Goal: Task Accomplishment & Management: Manage account settings

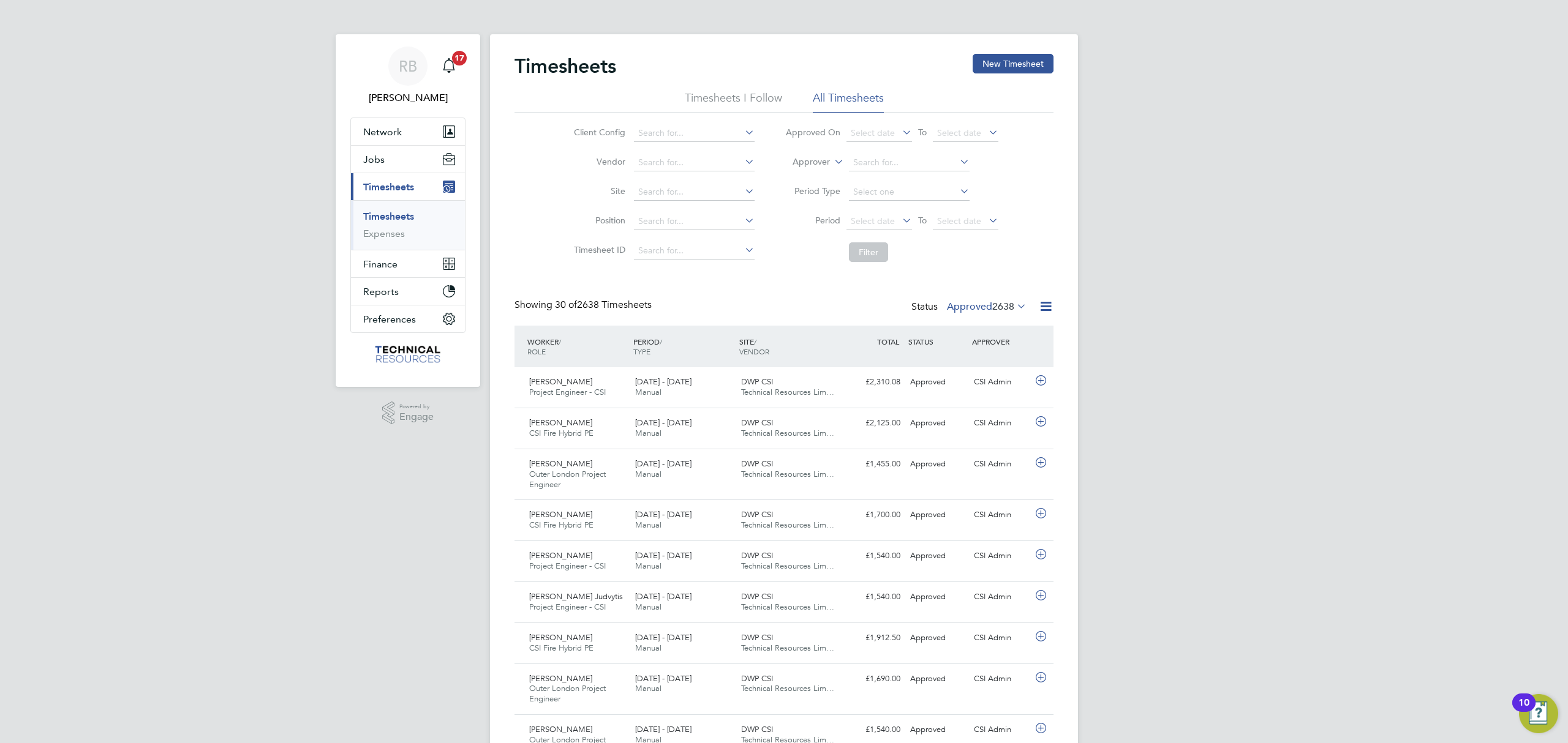
click at [1012, 306] on span "2638" at bounding box center [1003, 306] width 22 height 12
click at [998, 363] on li "Submitted" at bounding box center [973, 363] width 56 height 17
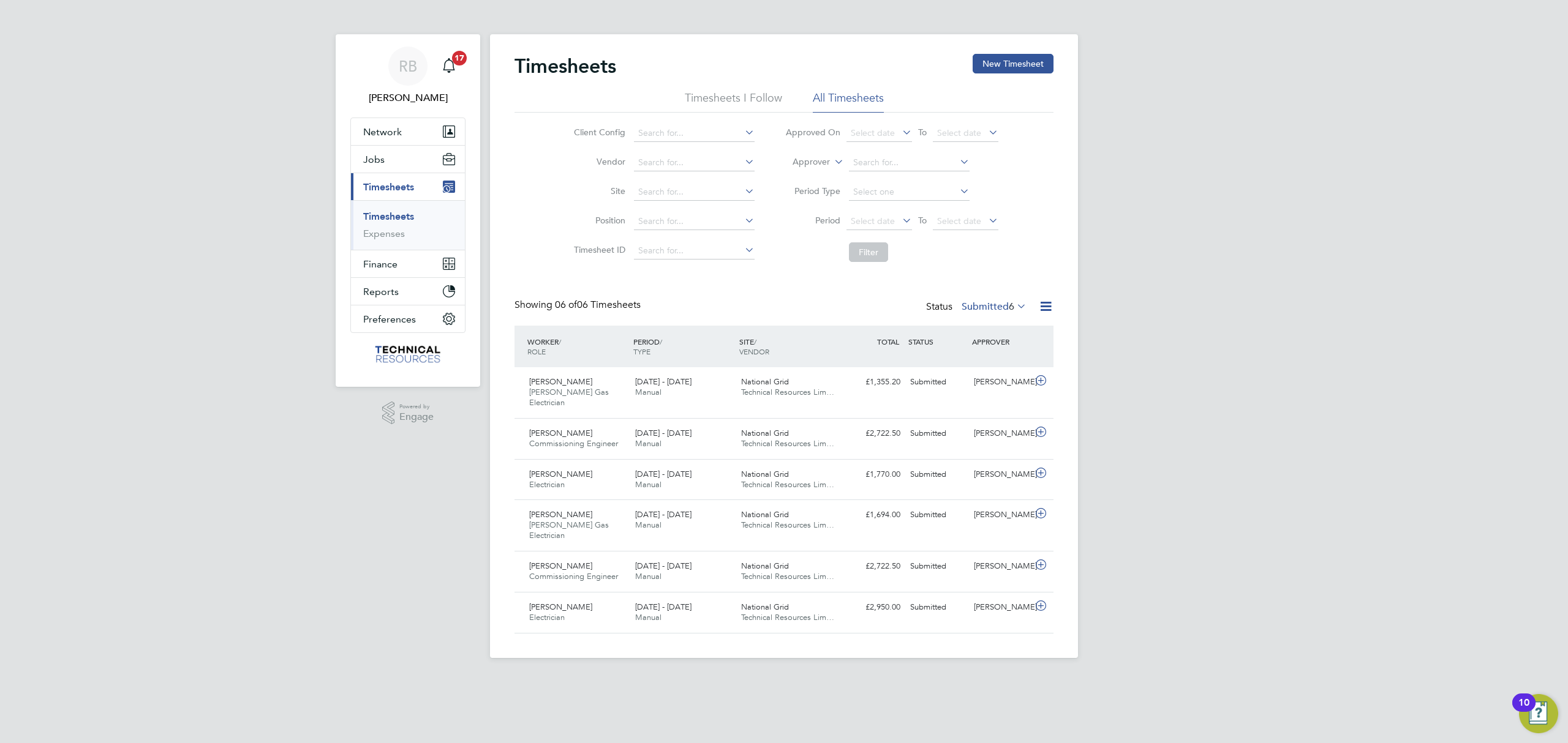
click at [982, 304] on label "Submitted 6" at bounding box center [994, 306] width 65 height 12
click at [972, 325] on li "All" at bounding box center [981, 328] width 56 height 17
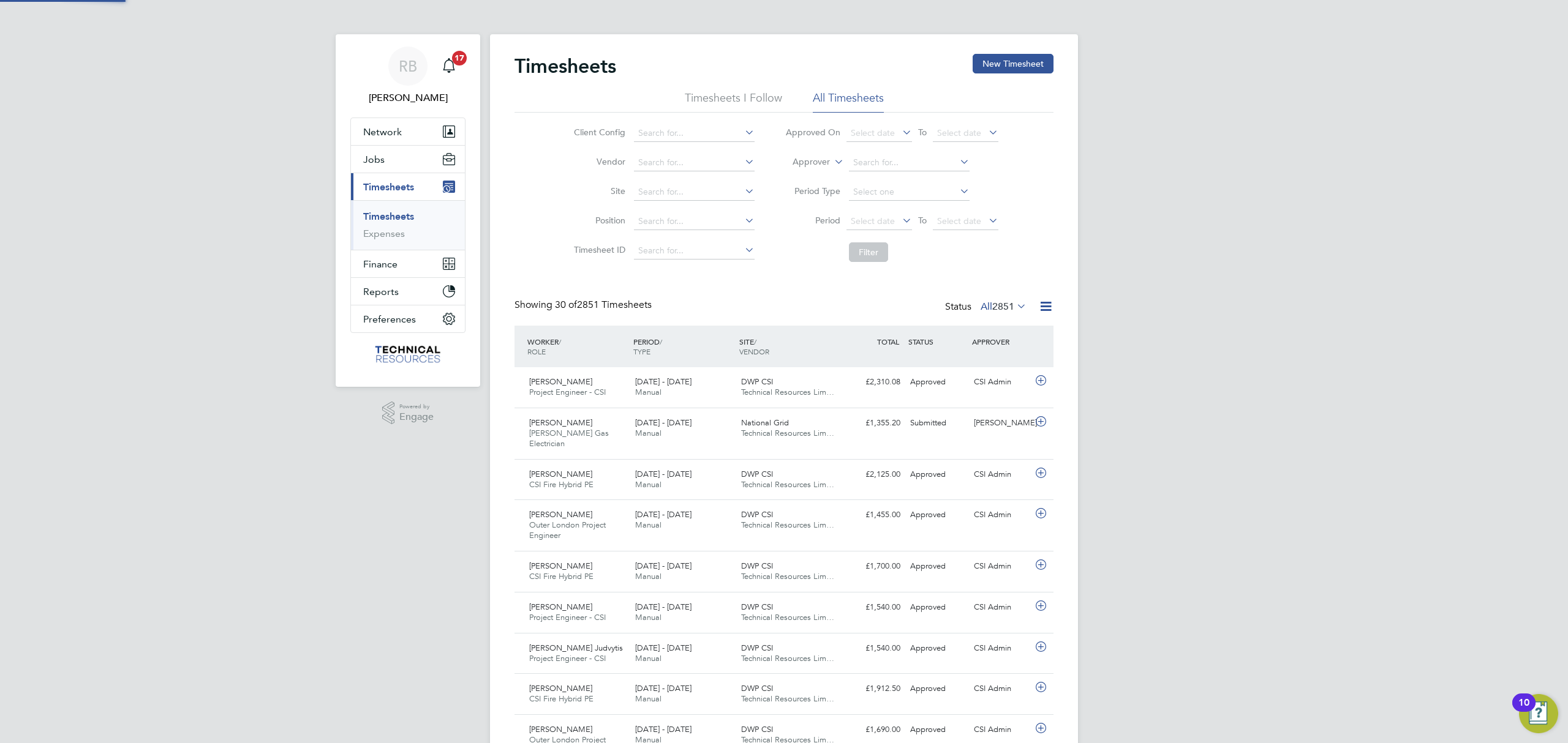
click at [992, 301] on span "2851" at bounding box center [1003, 306] width 22 height 12
click at [978, 348] on li "Saved" at bounding box center [990, 345] width 56 height 17
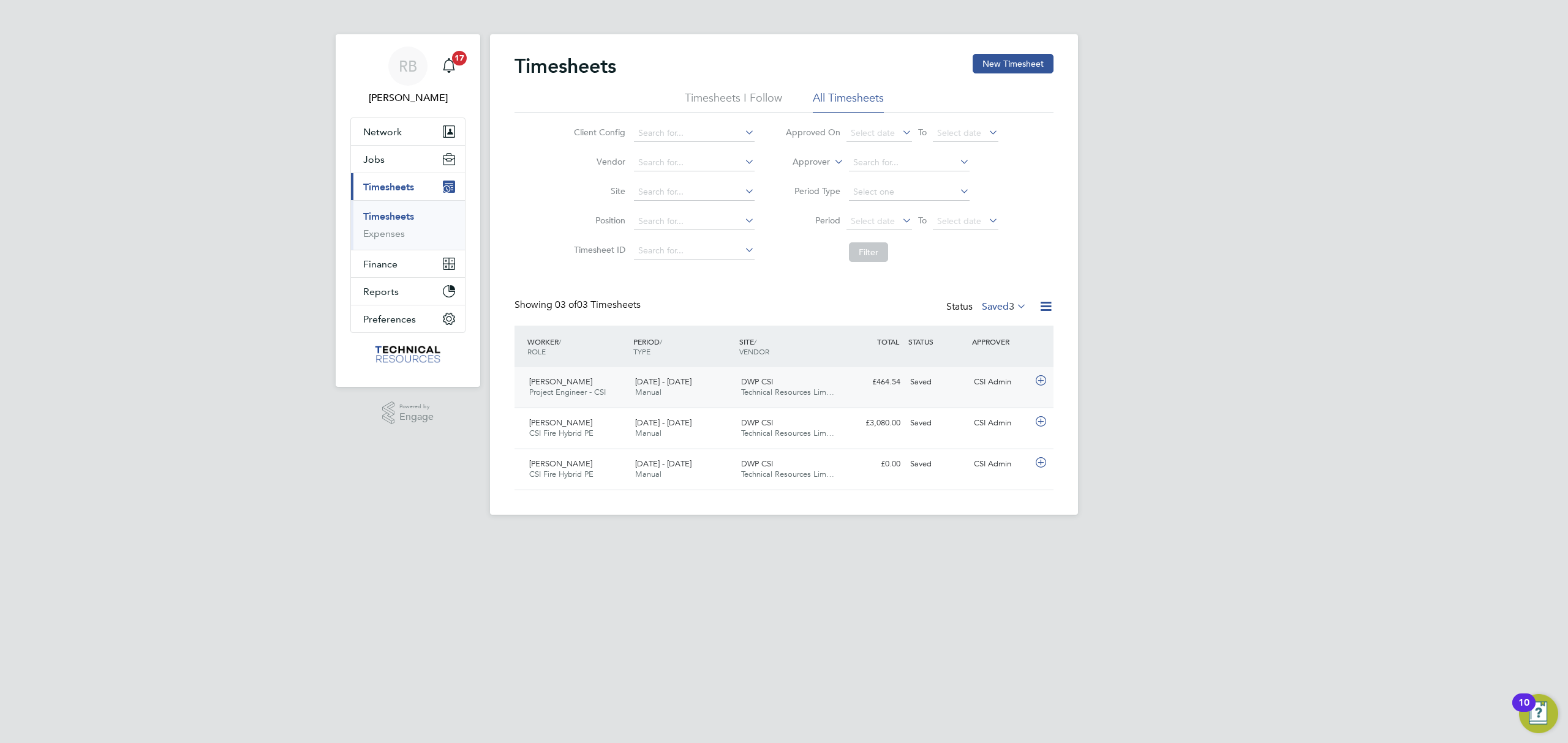
click at [870, 389] on div "£464.54 Saved" at bounding box center [873, 382] width 64 height 20
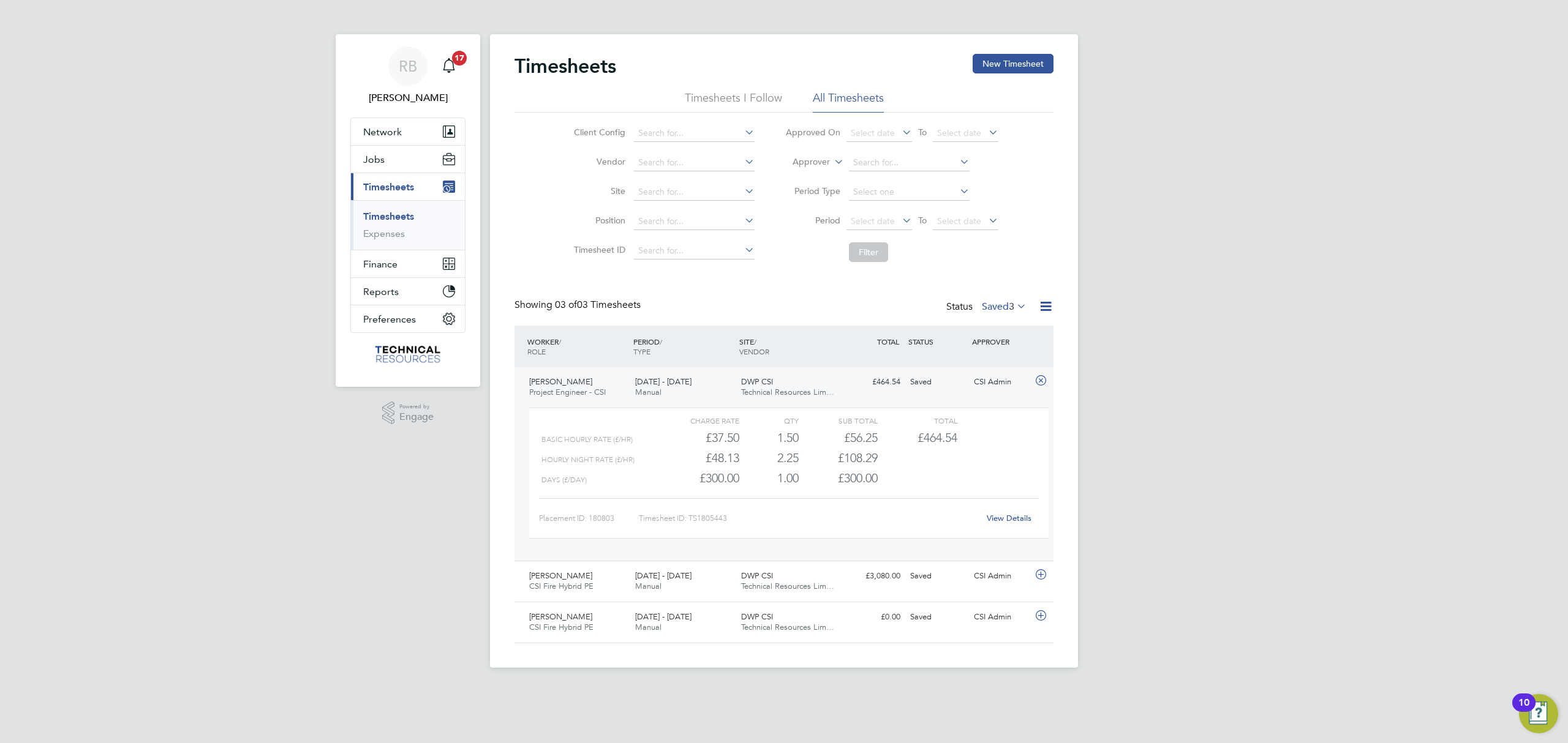
click at [1017, 520] on link "View Details" at bounding box center [1009, 518] width 45 height 11
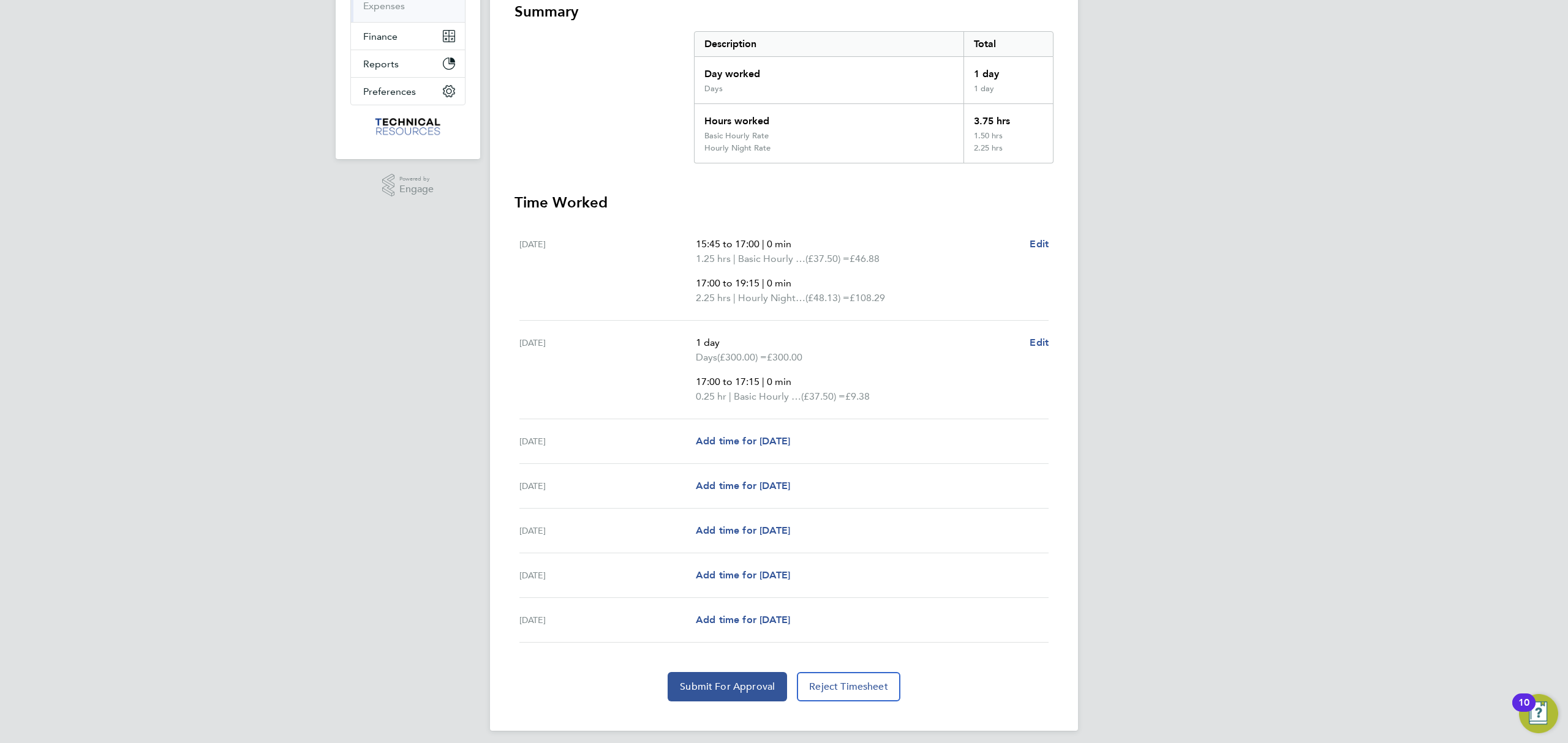
scroll to position [237, 0]
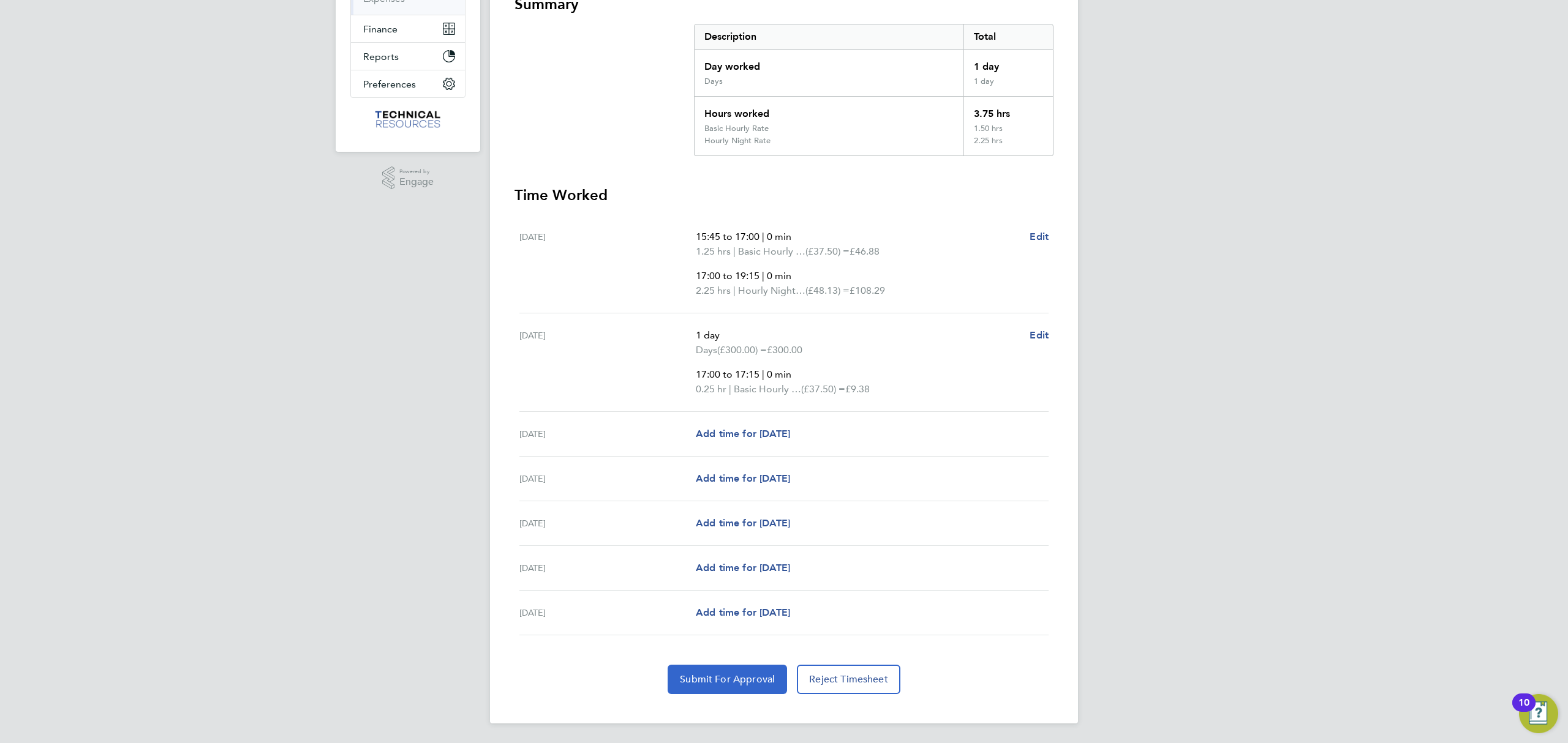
click at [718, 677] on span "Submit For Approval" at bounding box center [728, 679] width 95 height 12
